Goal: Task Accomplishment & Management: Use online tool/utility

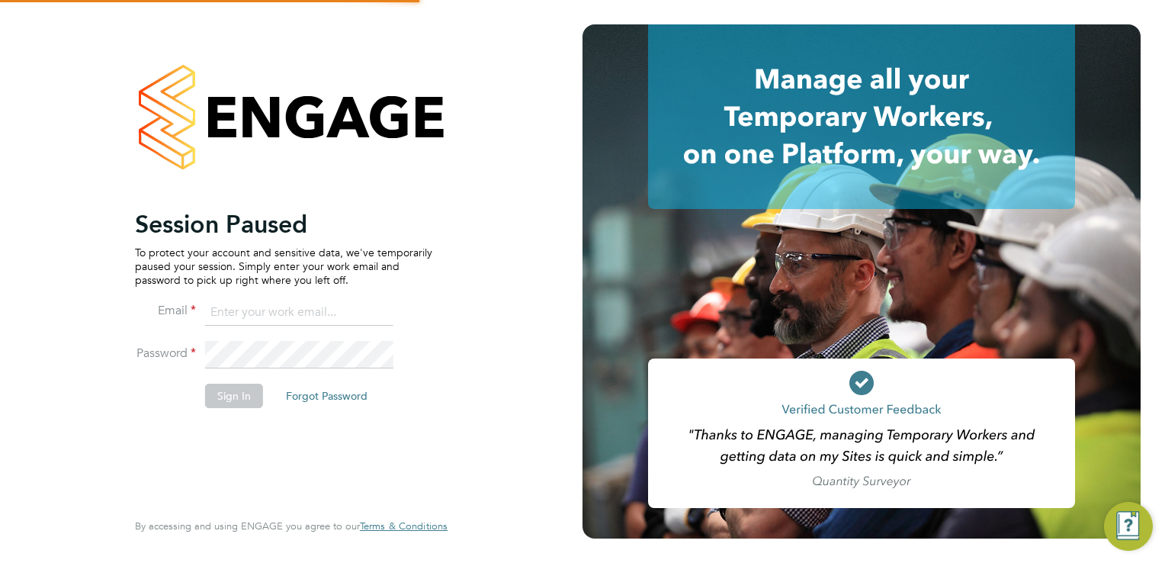
type input "[PERSON_NAME][EMAIL_ADDRESS][DOMAIN_NAME]"
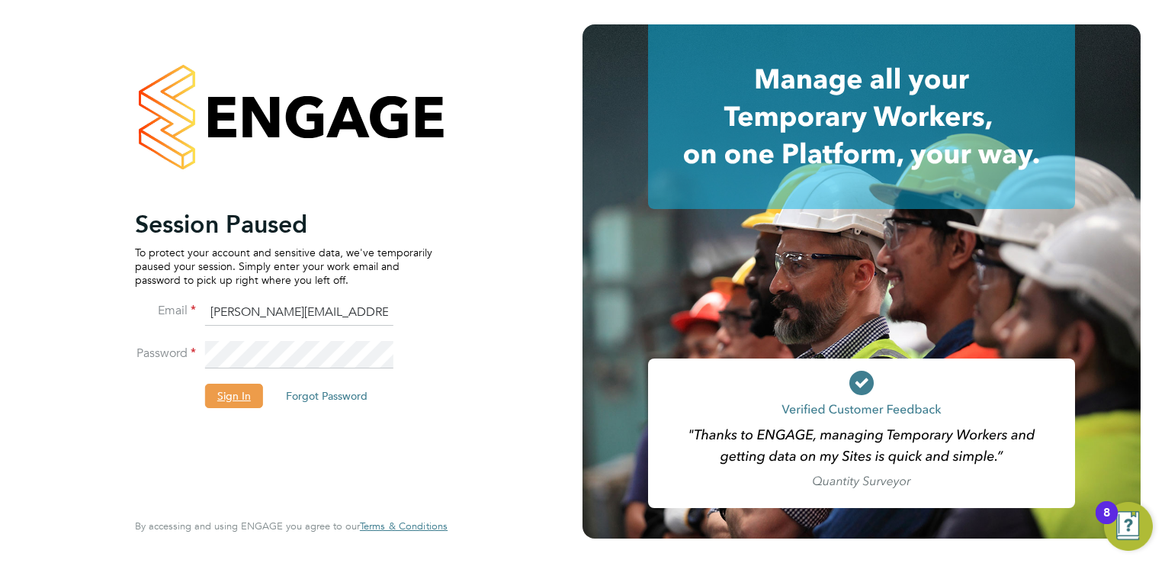
click at [226, 400] on button "Sign In" at bounding box center [234, 396] width 58 height 24
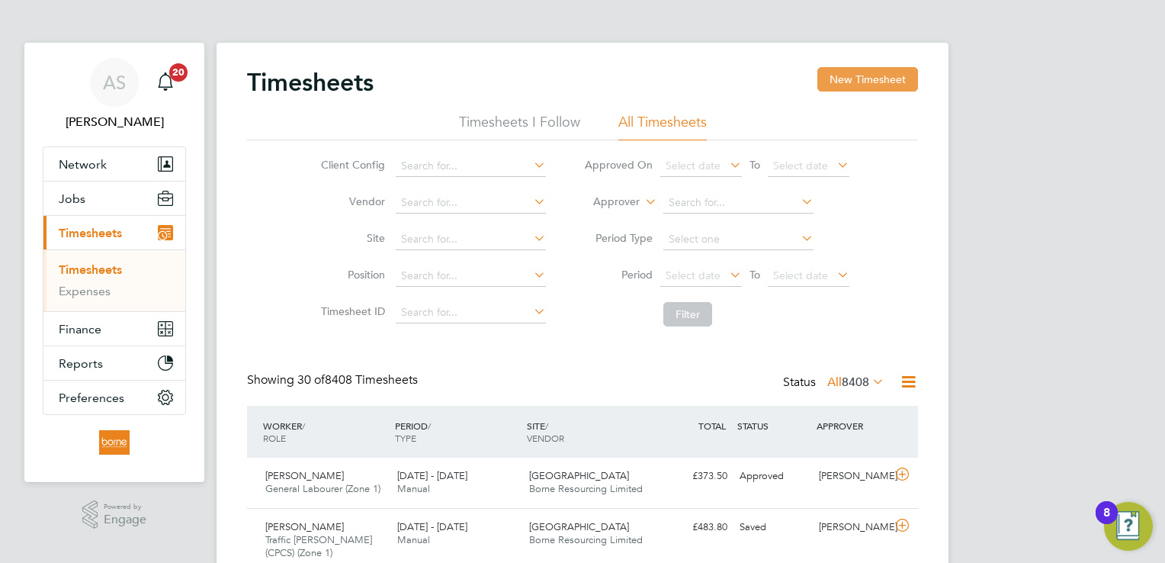
click at [874, 73] on button "New Timesheet" at bounding box center [868, 79] width 101 height 24
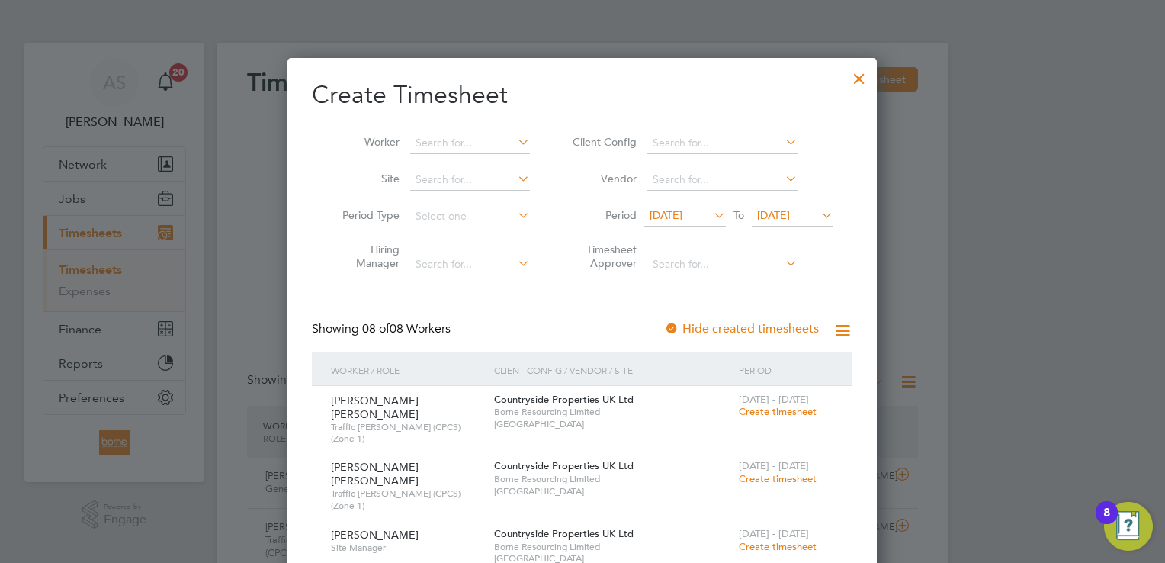
click at [790, 214] on span "19 Aug 2025" at bounding box center [773, 215] width 33 height 14
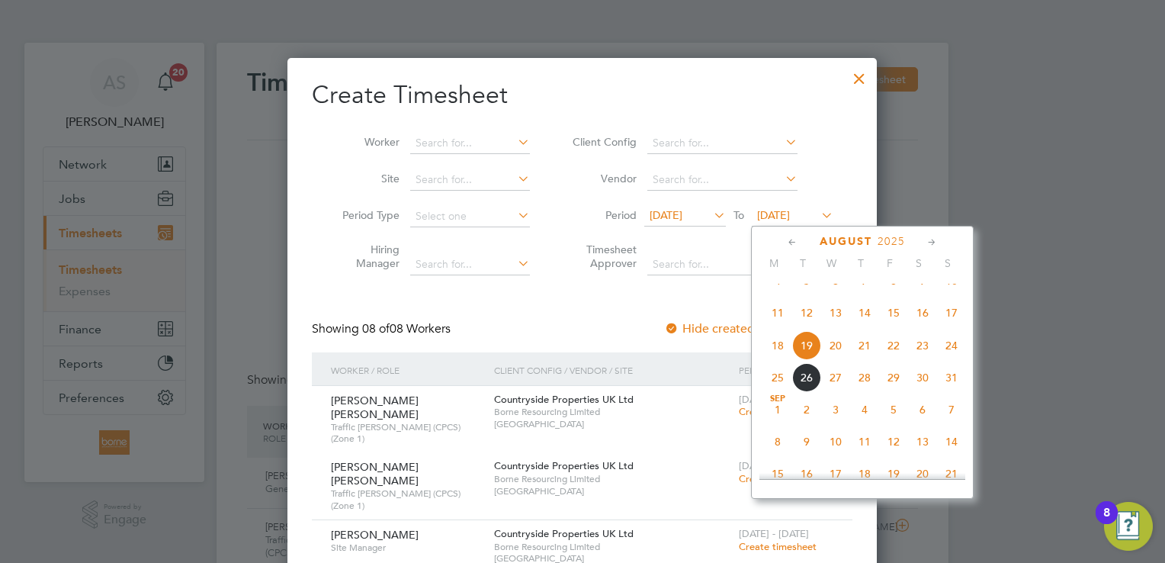
click at [949, 360] on span "24" at bounding box center [951, 345] width 29 height 29
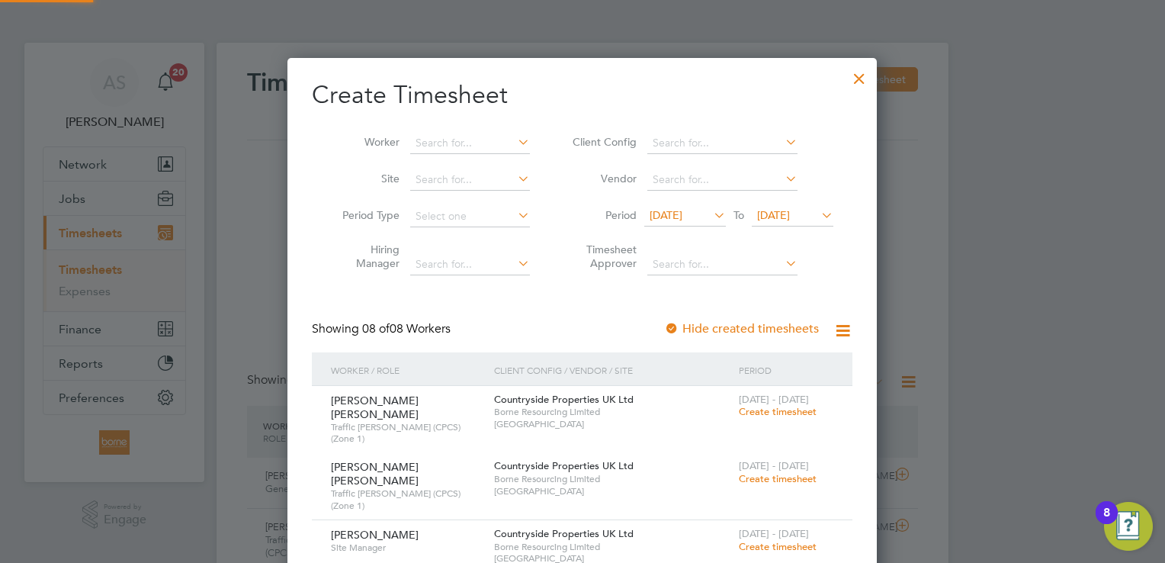
click at [683, 211] on span "12 Aug 2025" at bounding box center [666, 215] width 33 height 14
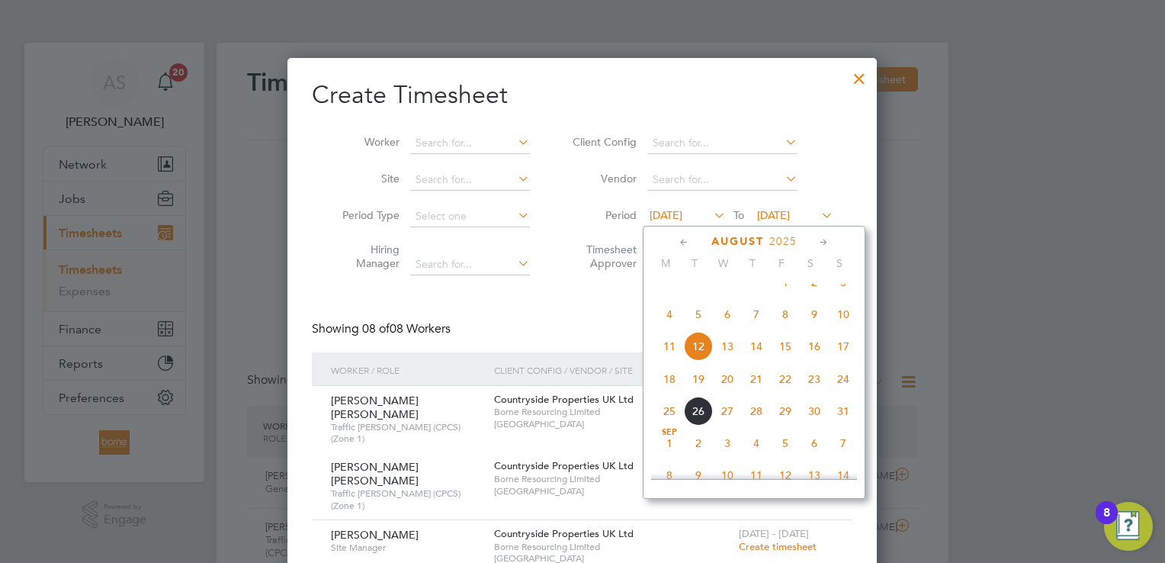
click at [671, 392] on span "18" at bounding box center [669, 379] width 29 height 29
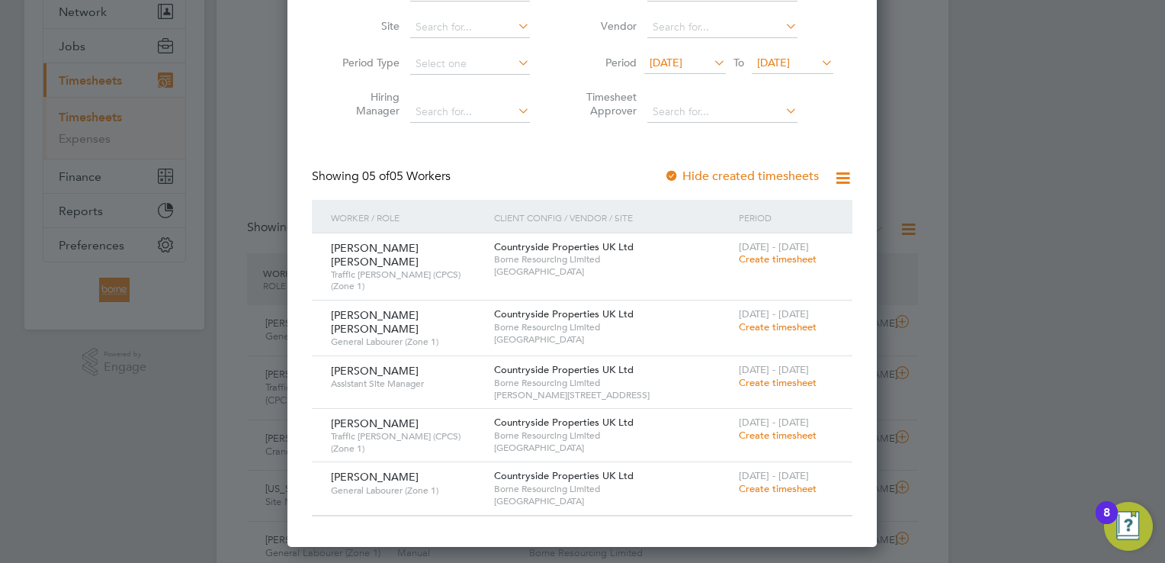
scroll to position [153, 0]
